Goal: Navigation & Orientation: Find specific page/section

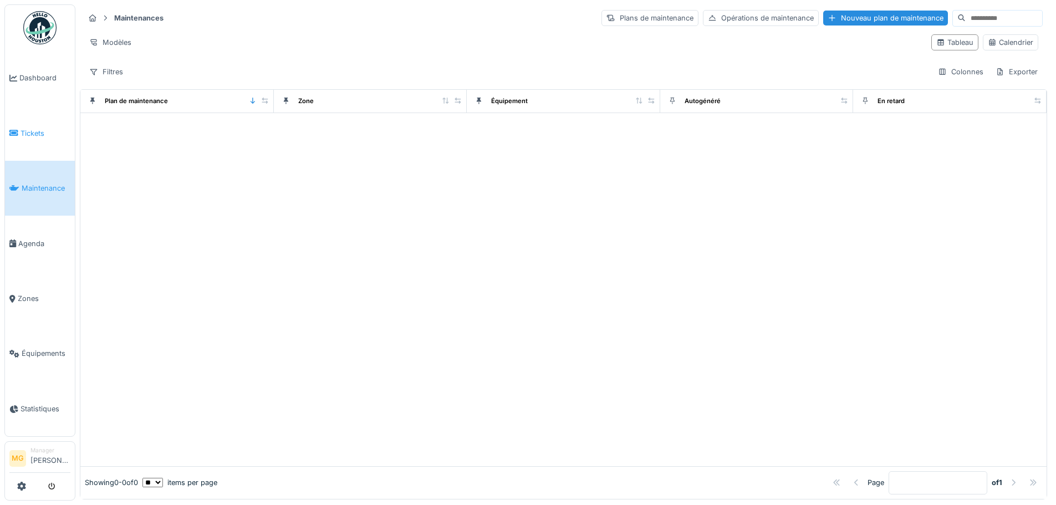
scroll to position [7, 0]
click at [47, 123] on link "Tickets" at bounding box center [40, 132] width 70 height 55
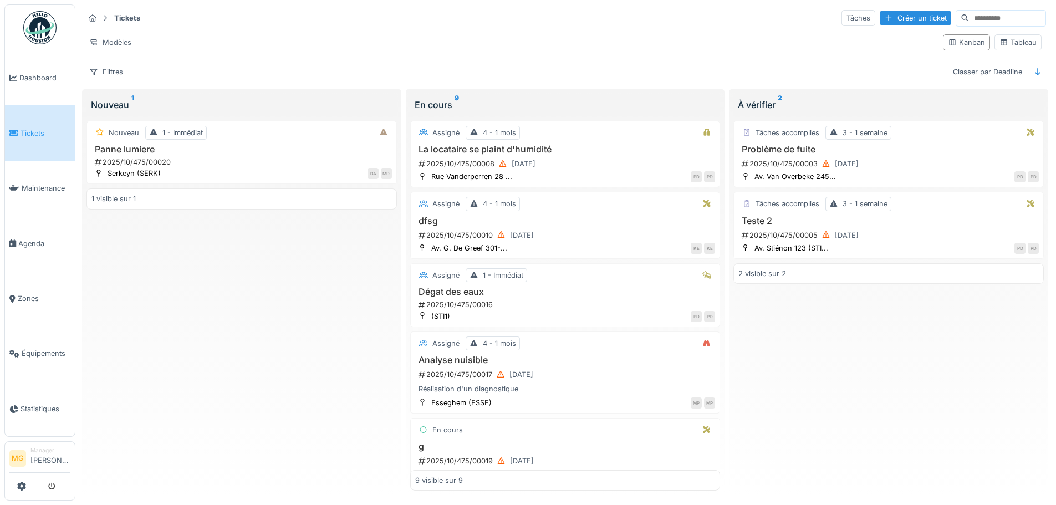
scroll to position [350, 0]
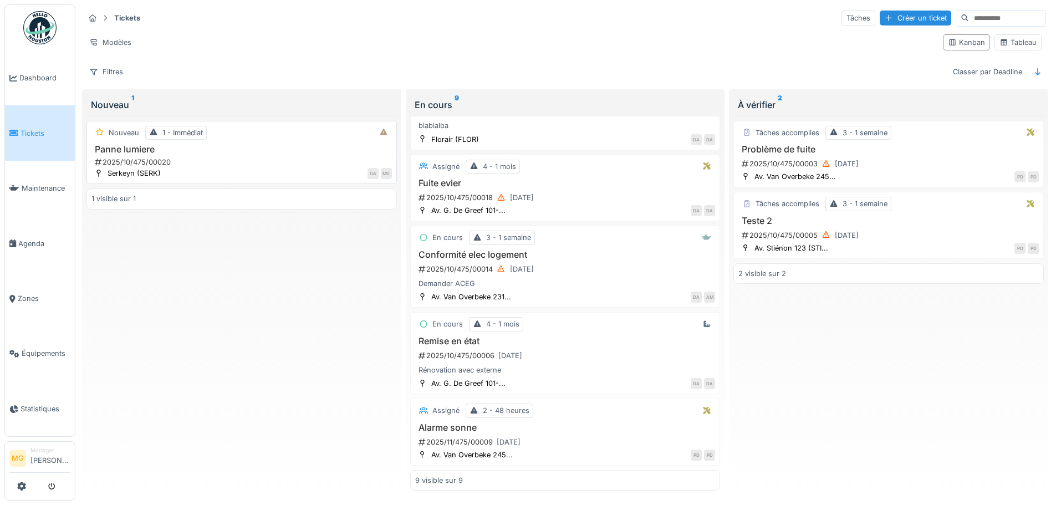
click at [190, 167] on div "DA MD" at bounding box center [279, 173] width 225 height 12
click at [30, 383] on link "Statistiques" at bounding box center [40, 408] width 70 height 55
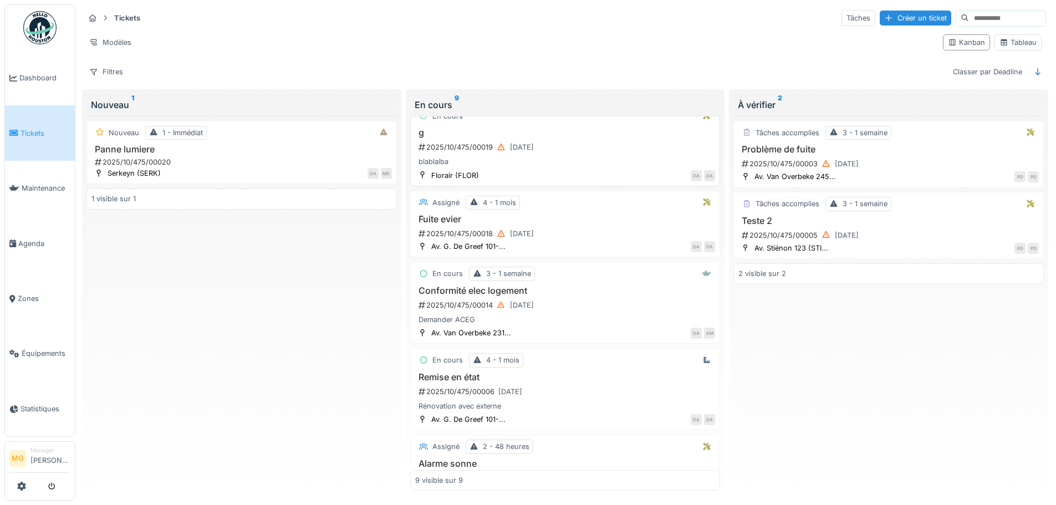
scroll to position [294, 0]
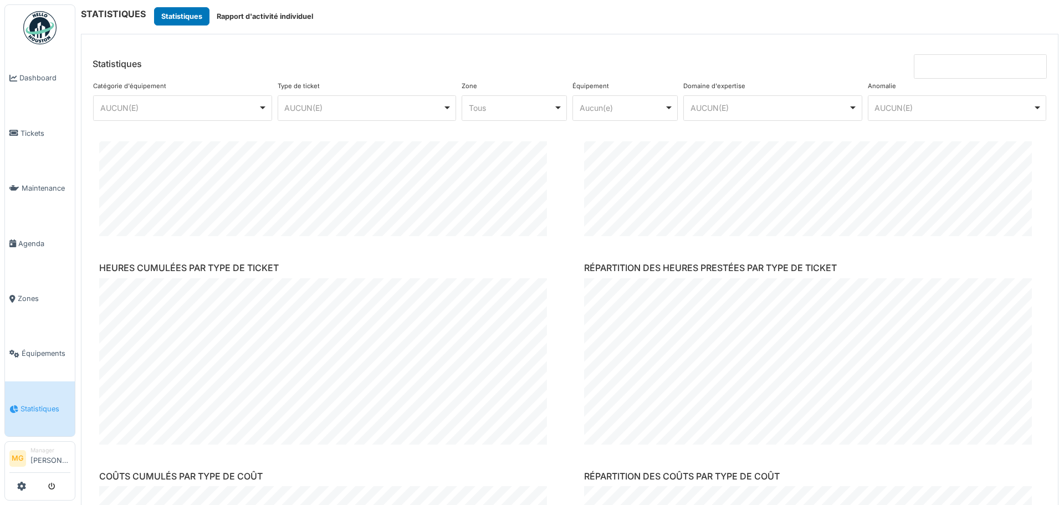
scroll to position [499, 0]
